Goal: Browse casually: Explore the website without a specific task or goal

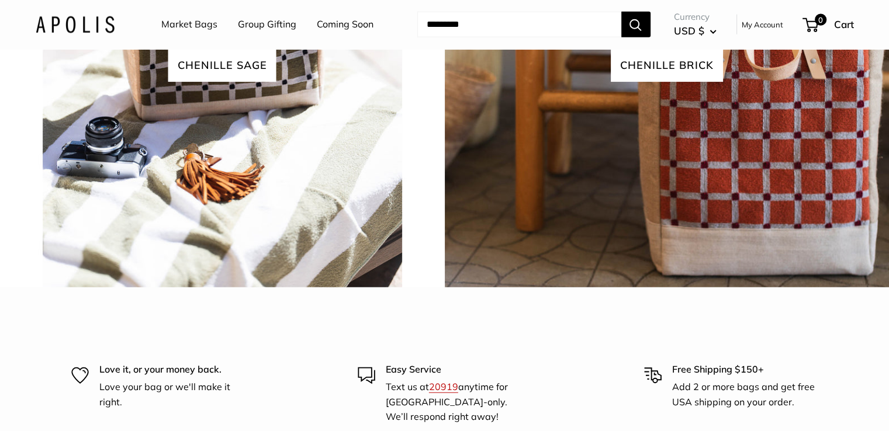
scroll to position [2863, 0]
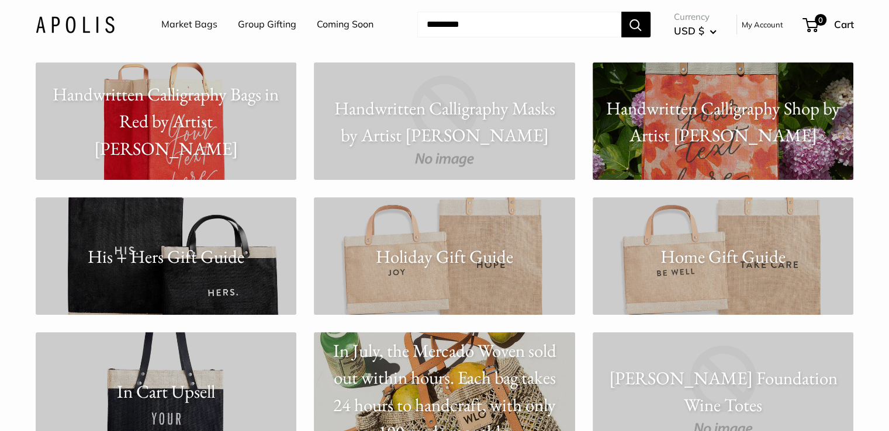
scroll to position [4557, 0]
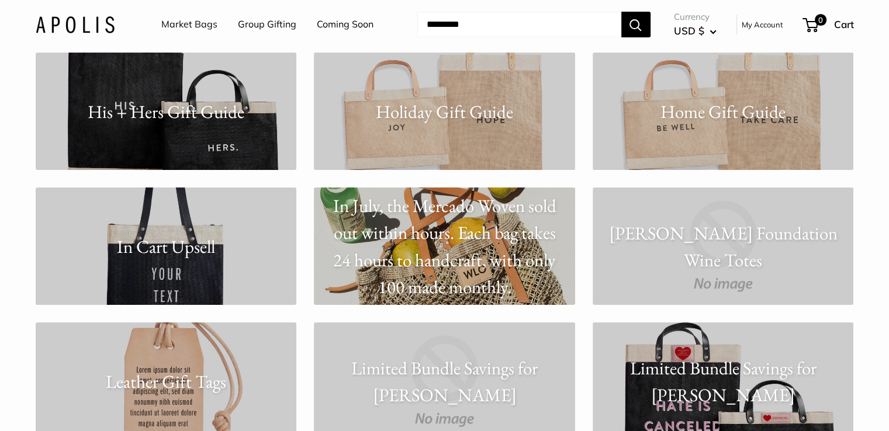
click at [428, 258] on p "In July, the Mercado Woven sold out within hours. Each bag takes 24 hours to ha…" at bounding box center [444, 246] width 261 height 109
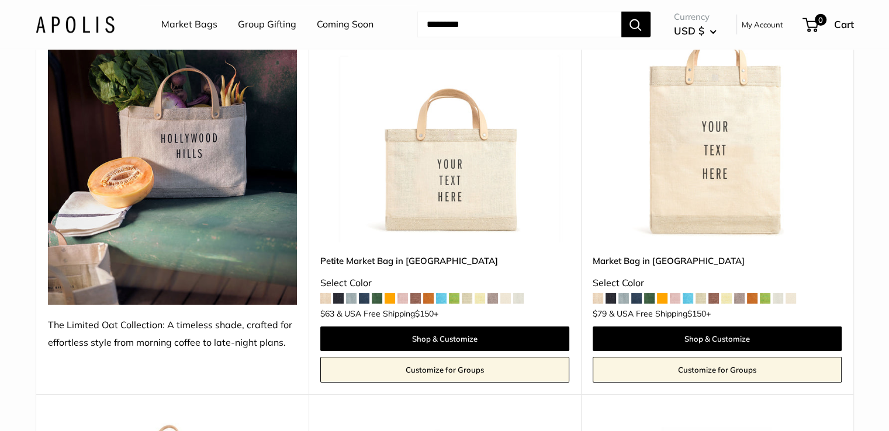
scroll to position [3798, 0]
